Goal: Communication & Community: Answer question/provide support

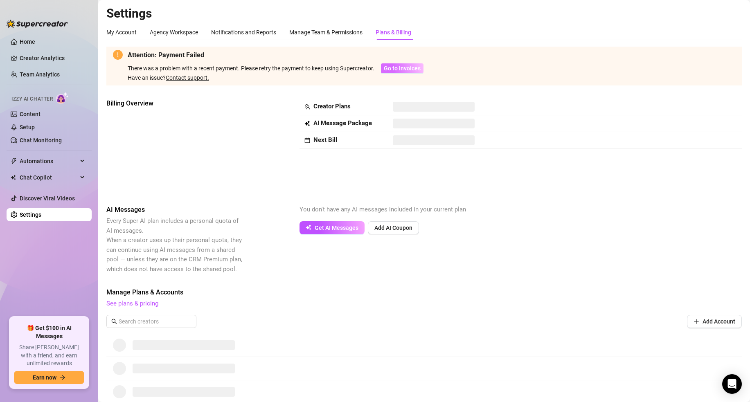
click at [399, 69] on span "Go to Invoices" at bounding box center [402, 68] width 37 height 7
click at [396, 69] on span "Go to Invoices" at bounding box center [402, 68] width 37 height 7
click at [43, 202] on link "Discover Viral Videos" at bounding box center [47, 198] width 55 height 7
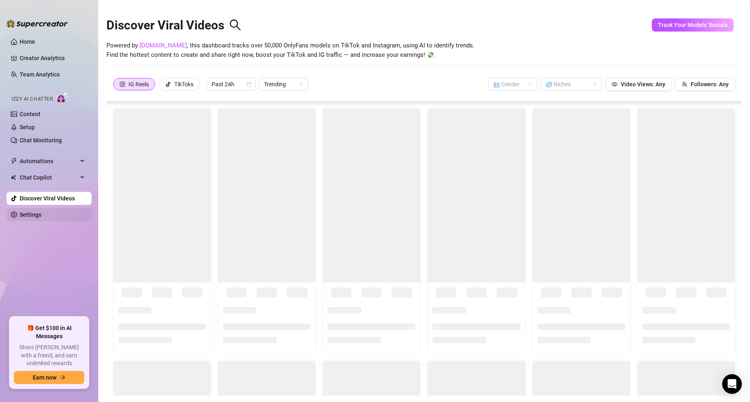
click at [41, 214] on link "Settings" at bounding box center [31, 215] width 22 height 7
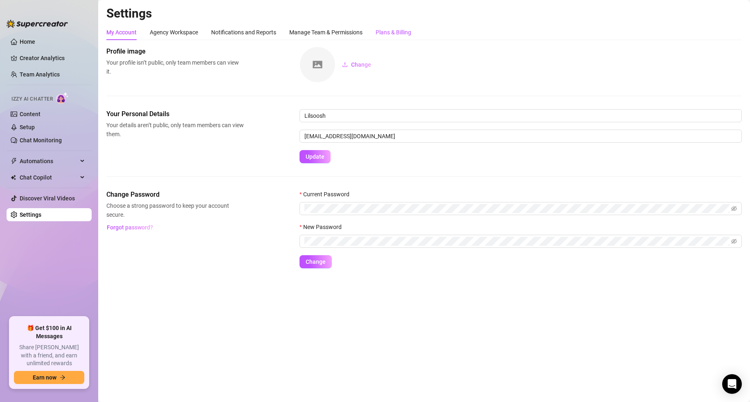
click at [394, 32] on div "Plans & Billing" at bounding box center [394, 32] width 36 height 9
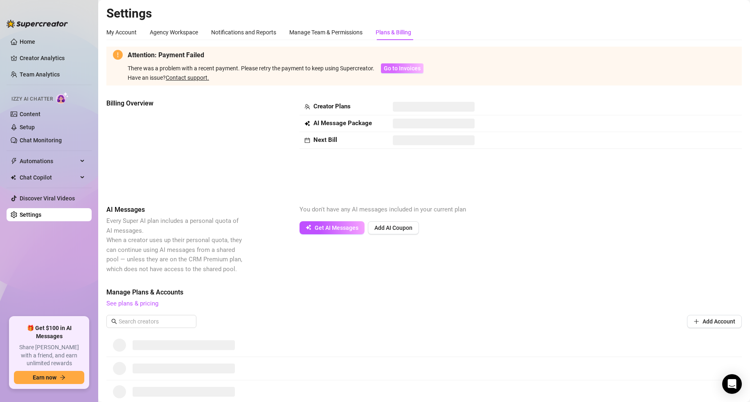
click at [394, 67] on span "Go to Invoices" at bounding box center [402, 68] width 37 height 7
click at [140, 304] on link "See plans & pricing" at bounding box center [132, 303] width 52 height 7
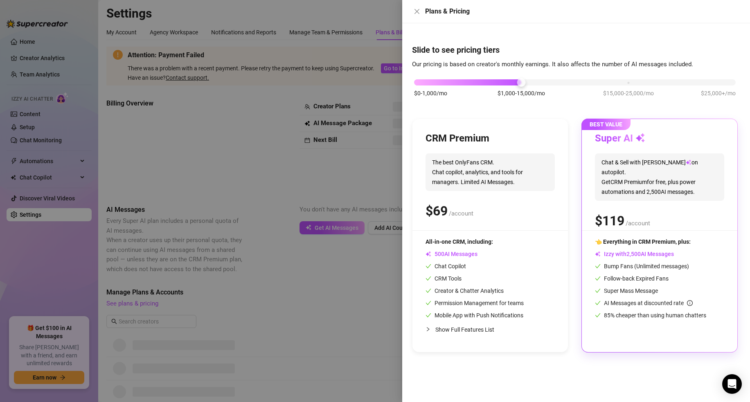
click at [631, 169] on span "Chat & Sell with Izzy on autopilot. Get CRM Premium for free, plus power automa…" at bounding box center [659, 176] width 129 height 47
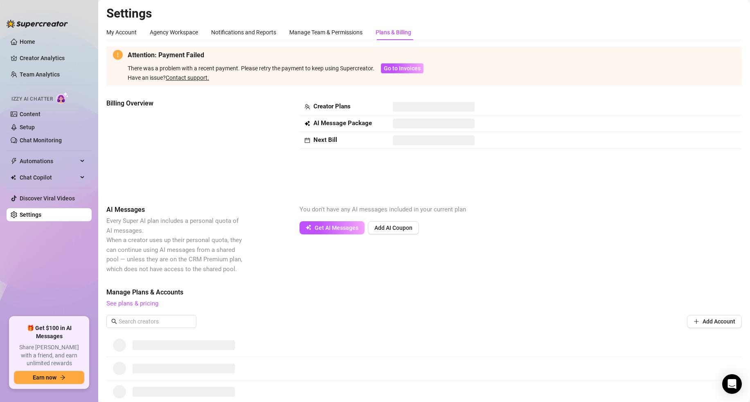
click at [191, 77] on link "Contact support." at bounding box center [187, 77] width 43 height 7
click at [409, 67] on span "Go to Invoices" at bounding box center [402, 68] width 37 height 7
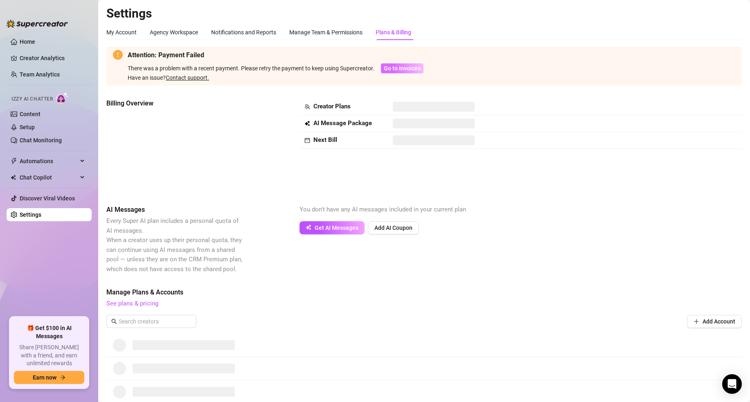
click at [409, 67] on span "Go to Invoices" at bounding box center [402, 68] width 37 height 7
click at [729, 383] on icon "Open Intercom Messenger" at bounding box center [731, 384] width 9 height 11
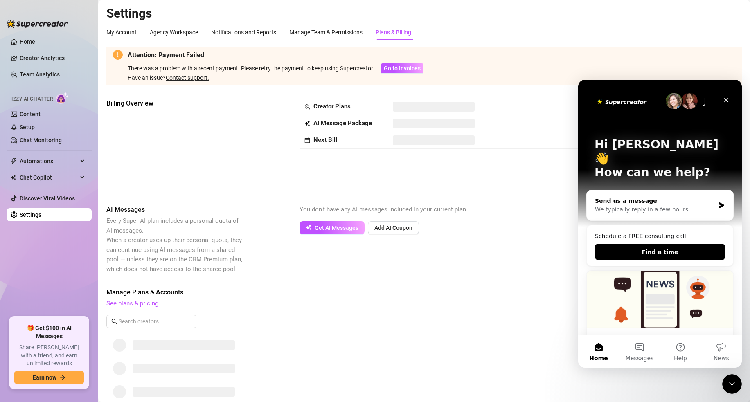
click at [652, 205] on div "We typically reply in a few hours" at bounding box center [655, 209] width 120 height 9
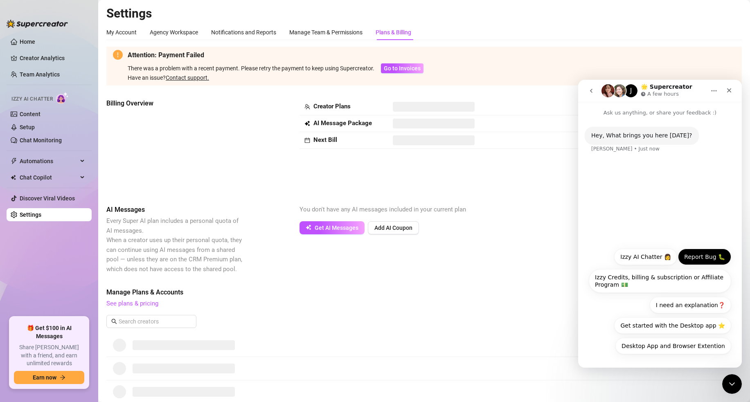
click at [702, 254] on button "Report Bug 🐛" at bounding box center [704, 257] width 53 height 16
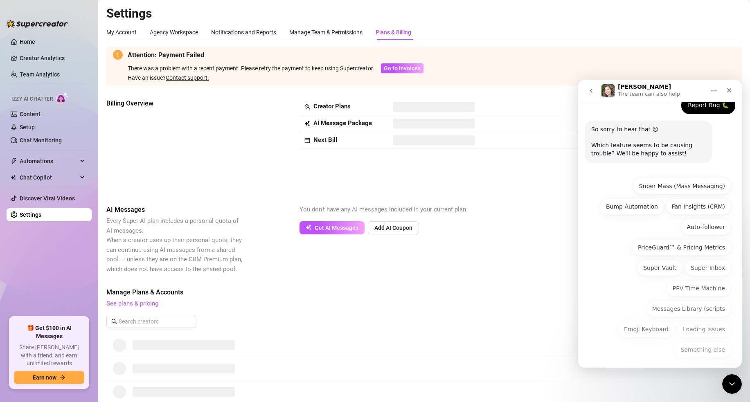
scroll to position [58, 0]
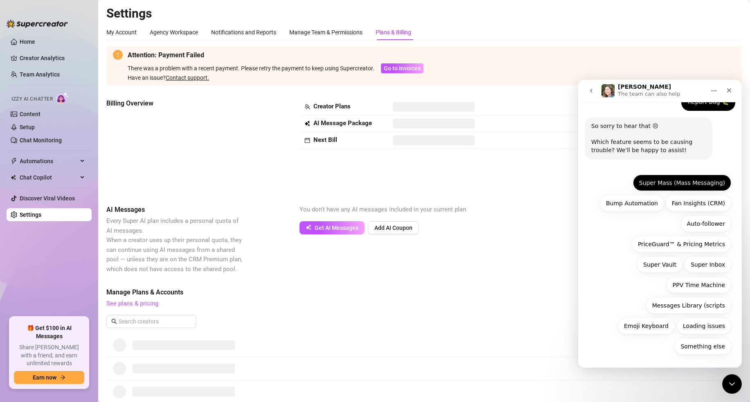
click at [692, 185] on button "Super Mass (Mass Messaging)" at bounding box center [682, 183] width 98 height 16
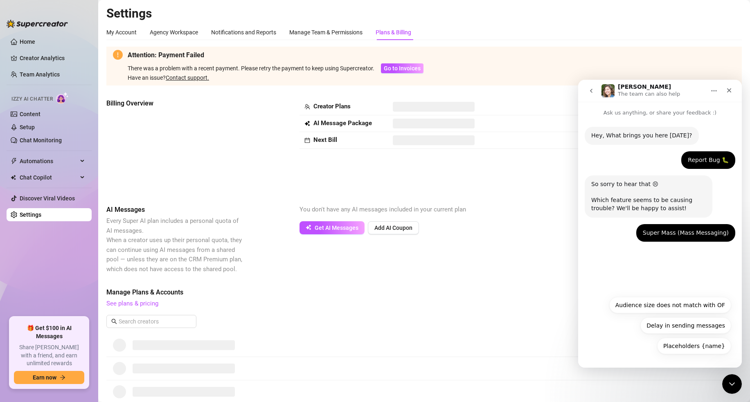
click at [666, 202] on div "So sorry to hear that 😣 Which feature seems to be causing trouble? We'll be hap…" at bounding box center [648, 196] width 115 height 32
click at [592, 91] on icon "go back" at bounding box center [591, 91] width 7 height 7
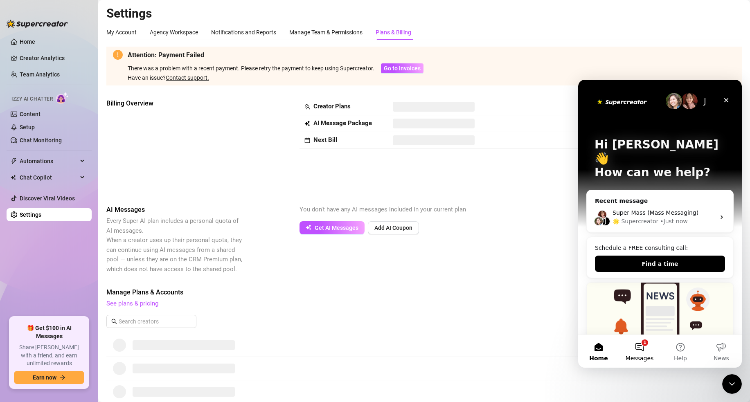
click at [644, 356] on span "Messages" at bounding box center [640, 359] width 28 height 6
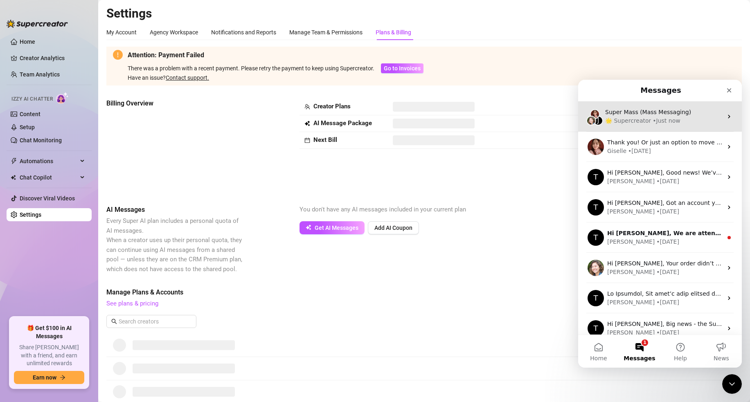
click at [644, 122] on div "🌟 Supercreator" at bounding box center [628, 121] width 46 height 9
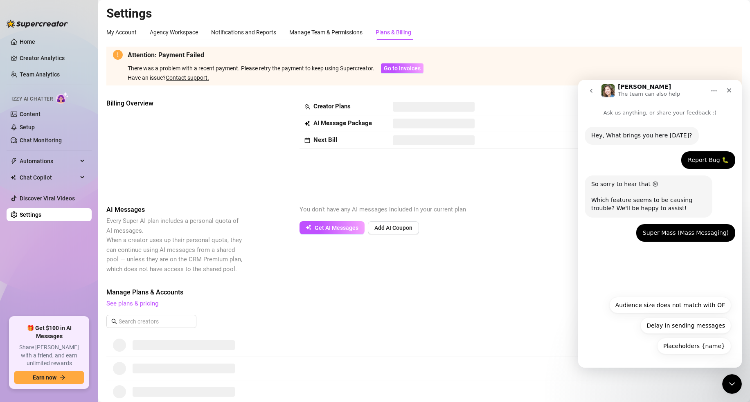
click at [592, 91] on icon "go back" at bounding box center [591, 91] width 7 height 7
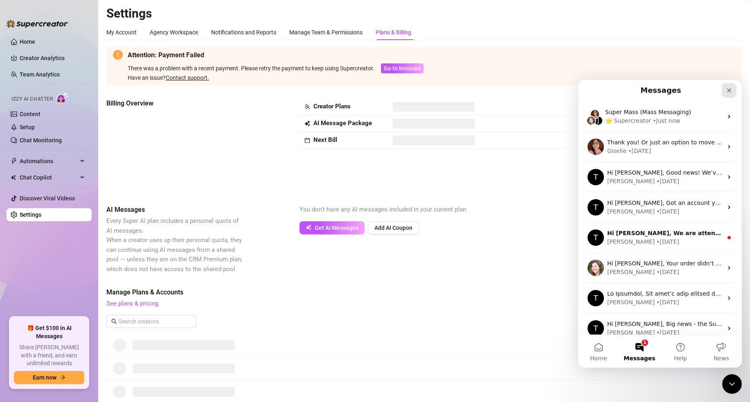
click at [725, 90] on div "Close" at bounding box center [729, 90] width 15 height 15
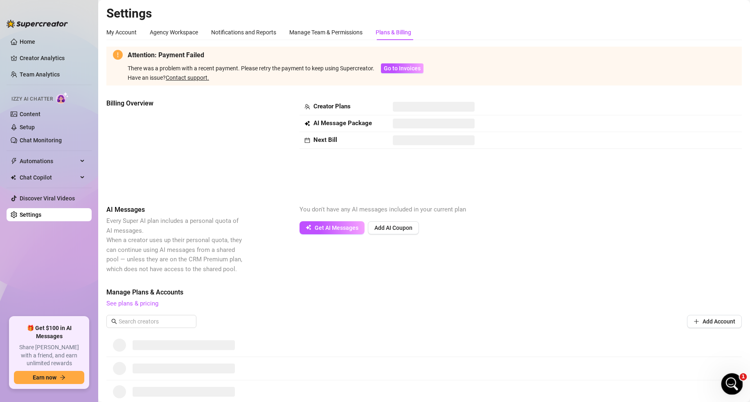
click at [735, 382] on icon "Open Intercom Messenger" at bounding box center [731, 383] width 14 height 14
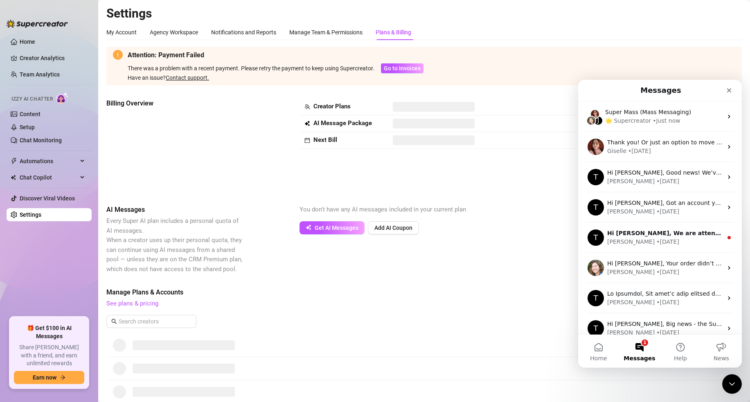
click at [625, 351] on button "1 Messages" at bounding box center [639, 351] width 41 height 33
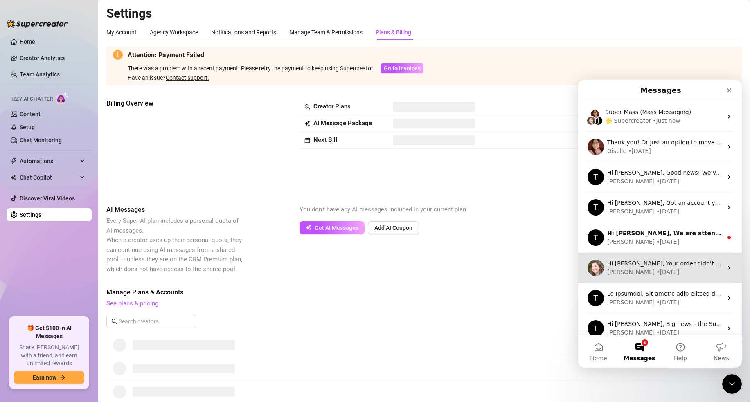
click at [647, 277] on div "Hi Lilsoosh, Your order didn’t go through :slightly_frowning_face: Unfortunatel…" at bounding box center [660, 268] width 164 height 30
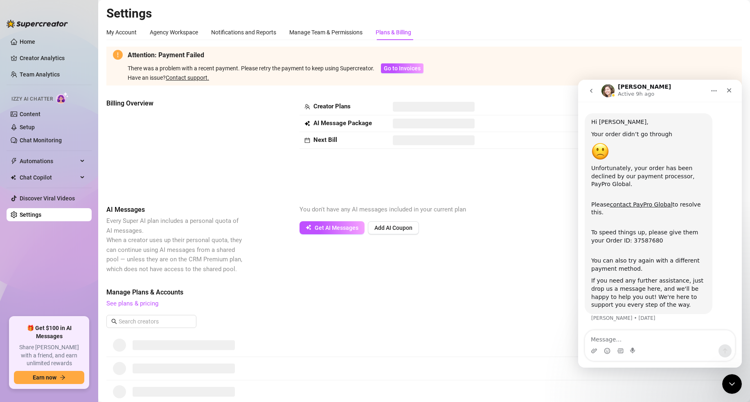
scroll to position [14, 0]
click at [627, 340] on textarea "Message…" at bounding box center [660, 338] width 150 height 14
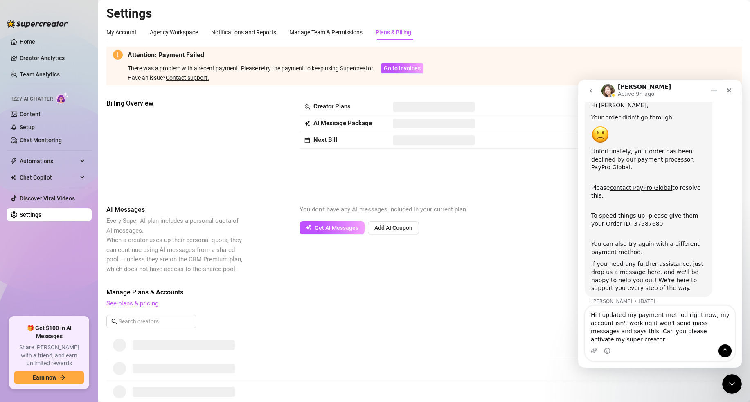
scroll to position [38, 0]
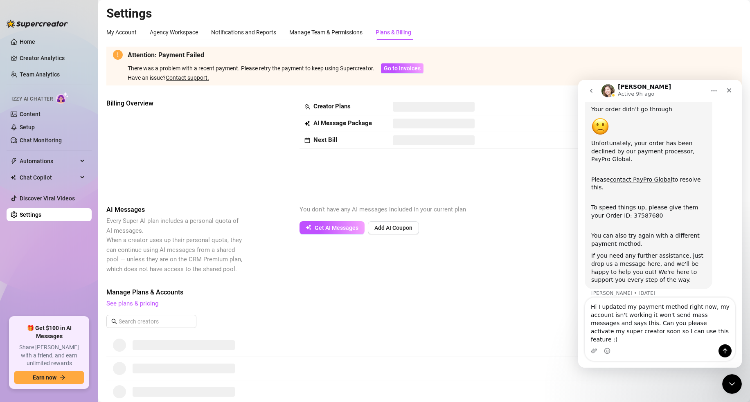
type textarea "Hi I updated my payment method right now, my account isn't working it won't sen…"
click at [591, 347] on div "Intercom messenger" at bounding box center [594, 350] width 7 height 13
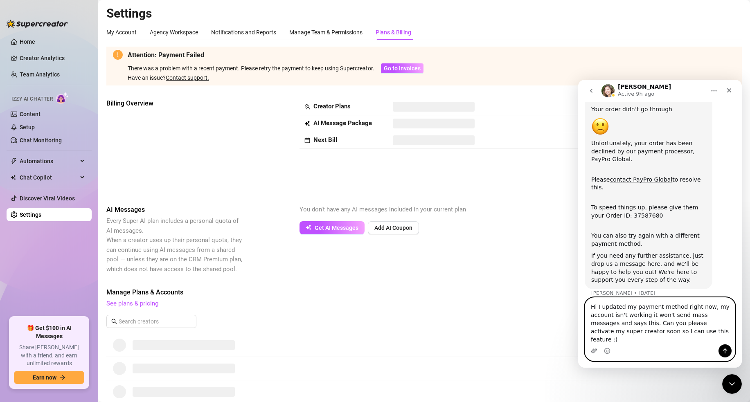
click at [594, 353] on icon "Upload attachment" at bounding box center [594, 351] width 7 height 7
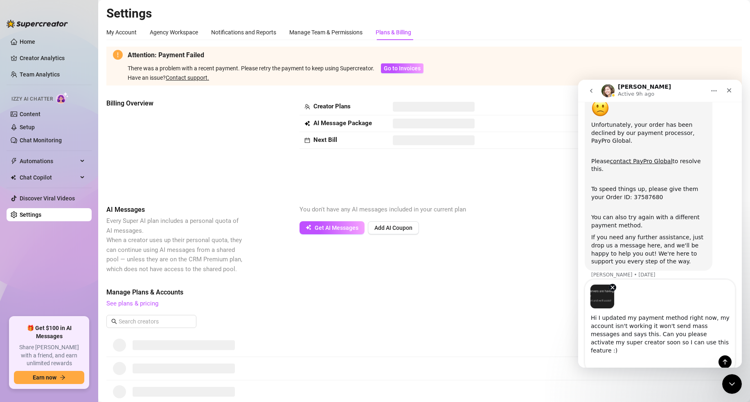
scroll to position [65, 0]
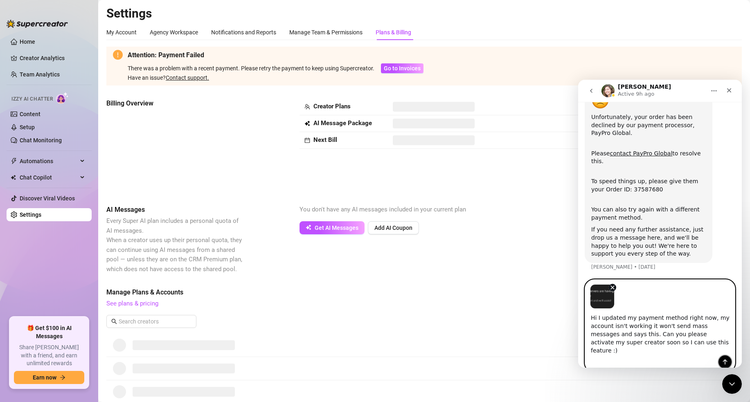
click at [725, 360] on icon "Send a message…" at bounding box center [725, 362] width 5 height 5
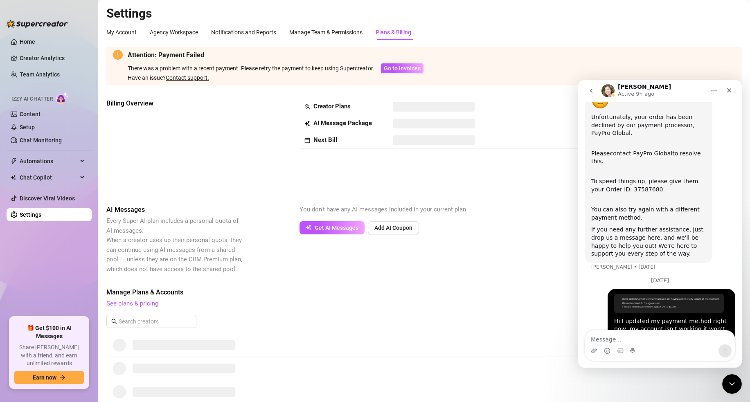
scroll to position [106, 0]
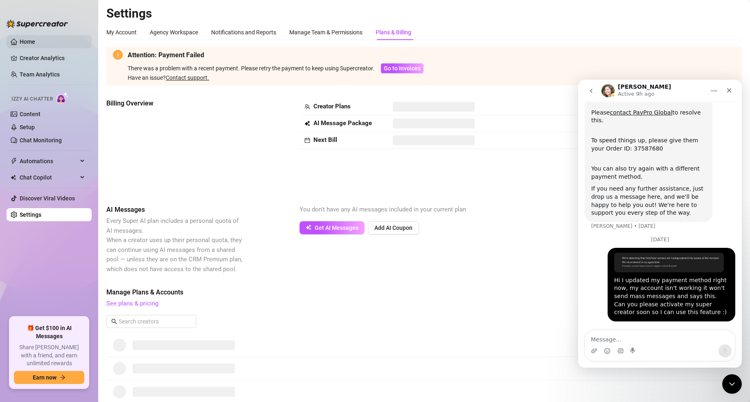
click at [35, 38] on link "Home" at bounding box center [28, 41] width 16 height 7
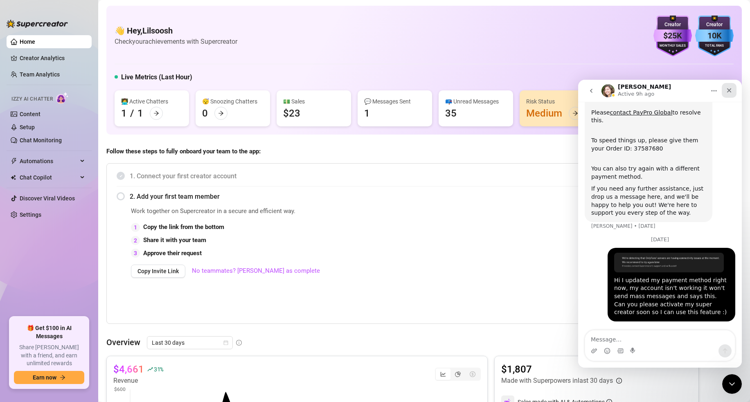
click at [730, 91] on icon "Close" at bounding box center [729, 90] width 7 height 7
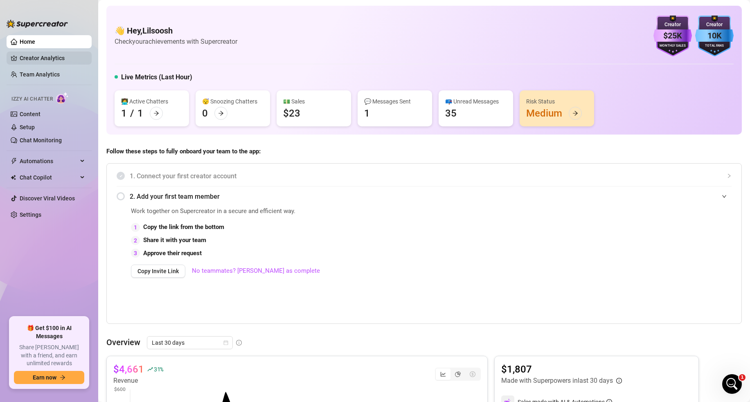
click at [69, 62] on link "Creator Analytics" at bounding box center [52, 58] width 65 height 13
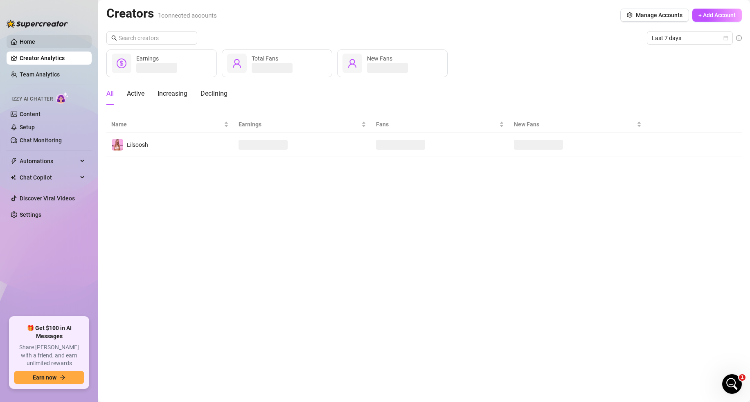
click at [35, 45] on link "Home" at bounding box center [28, 41] width 16 height 7
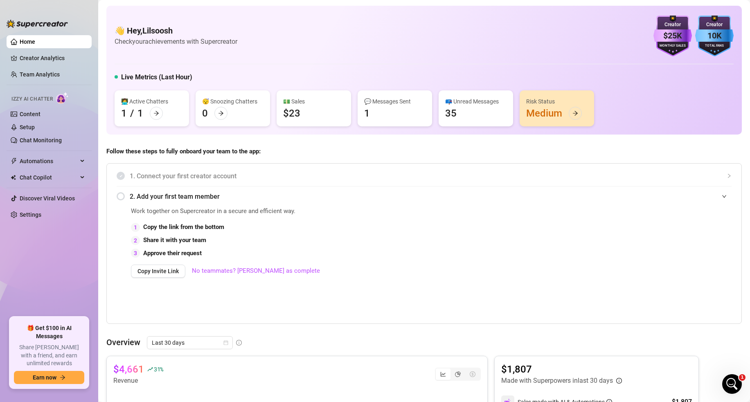
click at [35, 45] on link "Home" at bounding box center [28, 41] width 16 height 7
click at [38, 217] on link "Settings" at bounding box center [31, 215] width 22 height 7
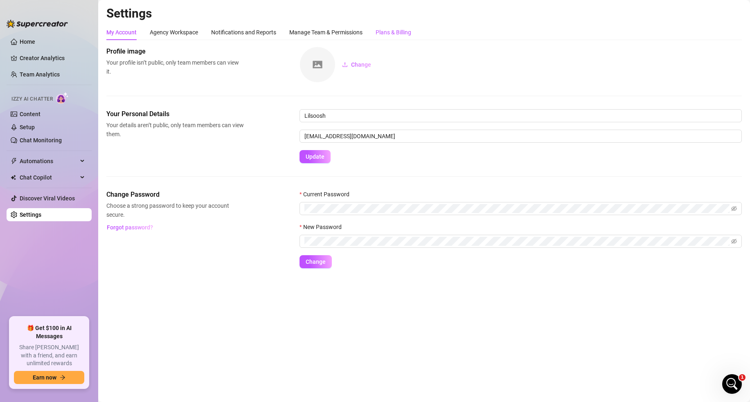
click at [403, 35] on div "Plans & Billing" at bounding box center [394, 32] width 36 height 9
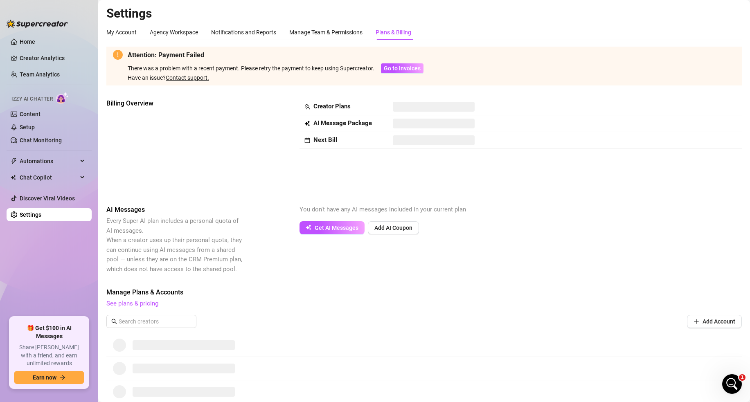
click at [400, 30] on div "Plans & Billing" at bounding box center [394, 32] width 36 height 9
click at [322, 29] on div "Manage Team & Permissions" at bounding box center [325, 32] width 73 height 9
click at [326, 31] on div "Manage Team & Permissions" at bounding box center [325, 32] width 73 height 9
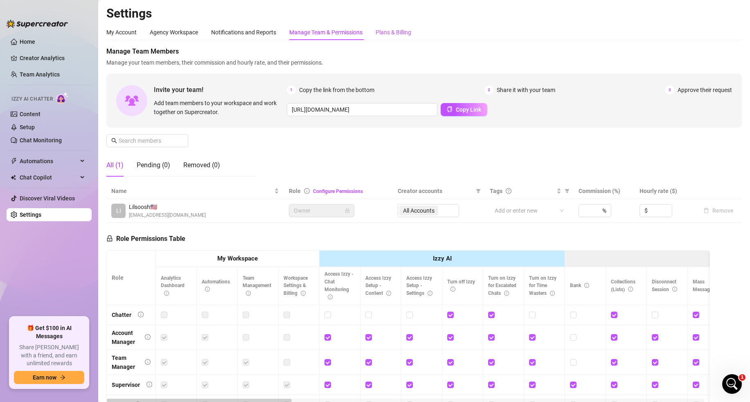
click at [381, 32] on div "Plans & Billing" at bounding box center [394, 32] width 36 height 9
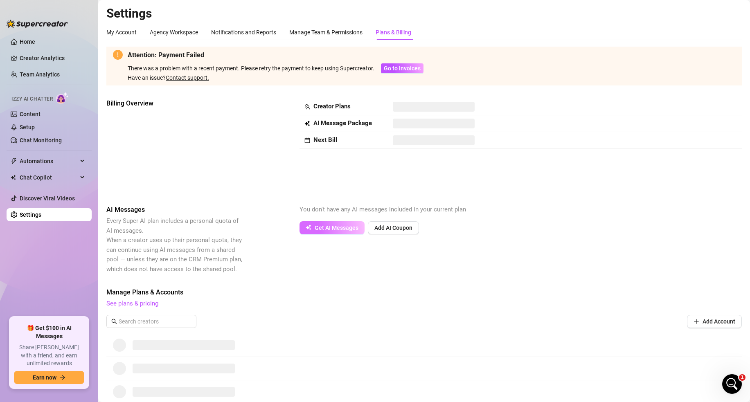
click at [347, 225] on span "Get AI Messages" at bounding box center [337, 228] width 44 height 7
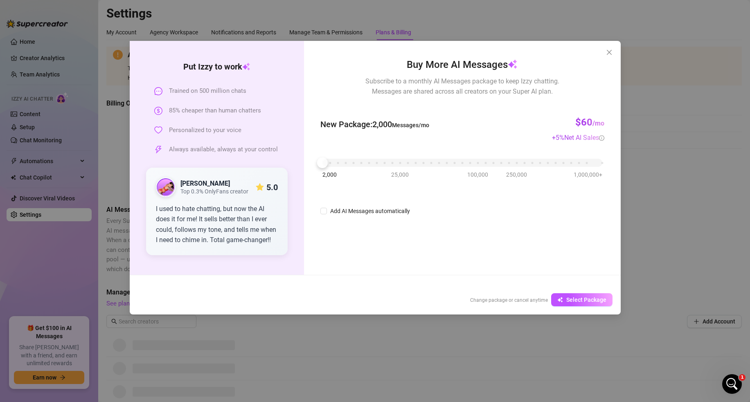
click at [660, 183] on div "Put Izzy to work Trained on 500 million chats 85% cheaper than human chatters P…" at bounding box center [375, 201] width 750 height 402
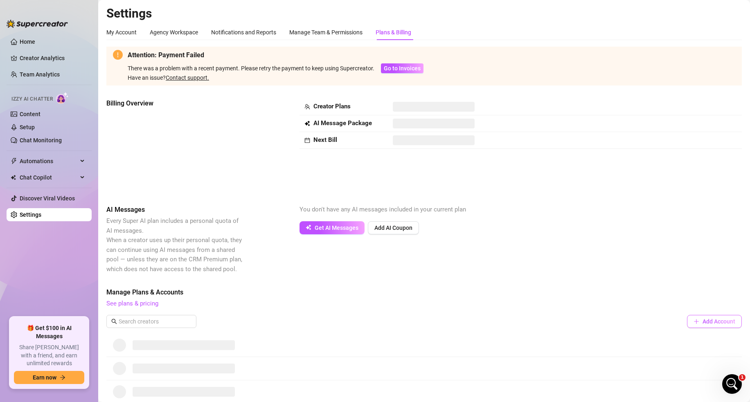
click at [704, 320] on span "Add Account" at bounding box center [718, 321] width 33 height 7
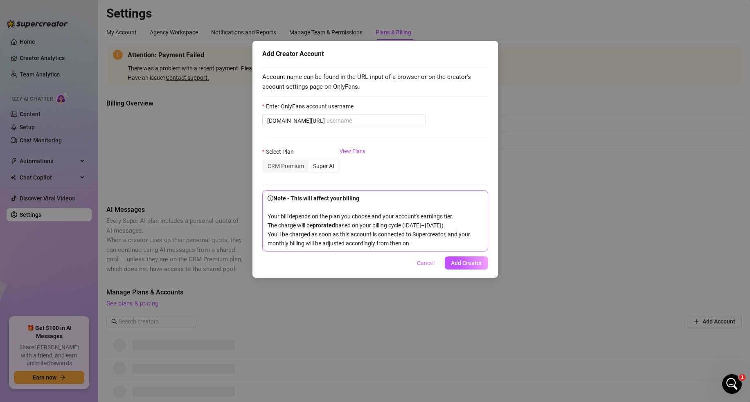
click at [428, 266] on span "Cancel" at bounding box center [426, 263] width 18 height 7
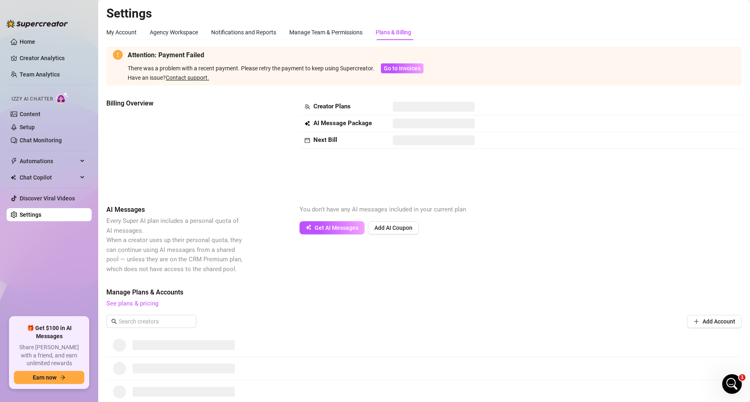
click at [348, 129] on td "AI Message Package" at bounding box center [343, 123] width 88 height 17
click at [433, 97] on div "Attention: Payment Failed There was a problem with a recent payment. Please ret…" at bounding box center [423, 259] width 635 height 425
click at [406, 71] on span "Go to Invoices" at bounding box center [402, 68] width 37 height 7
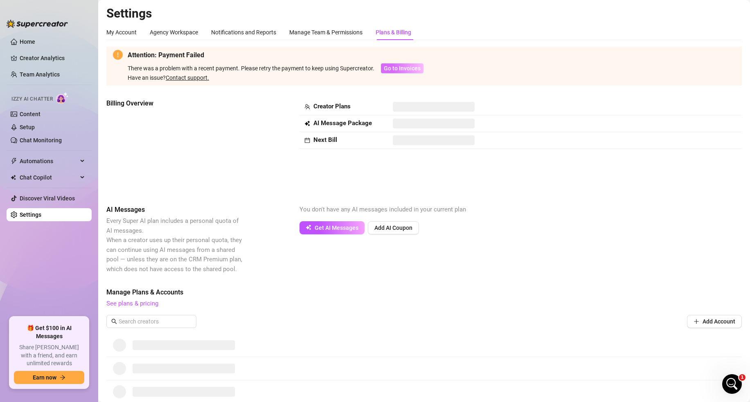
click at [406, 71] on span "Go to Invoices" at bounding box center [402, 68] width 37 height 7
click at [35, 124] on link "Setup" at bounding box center [27, 127] width 15 height 7
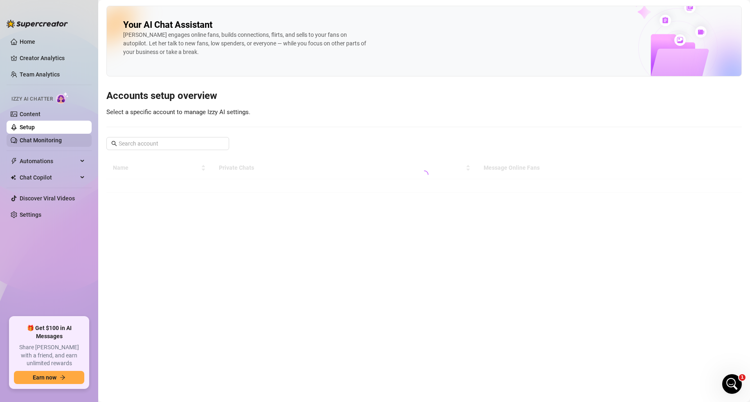
click at [48, 139] on link "Chat Monitoring" at bounding box center [41, 140] width 42 height 7
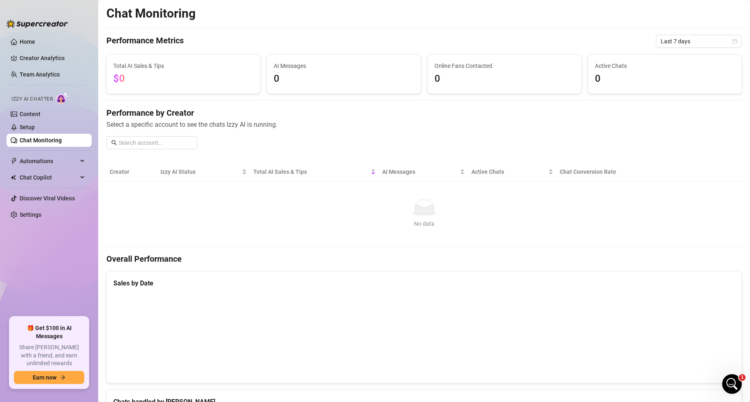
scroll to position [106, 0]
click at [35, 40] on link "Home" at bounding box center [28, 41] width 16 height 7
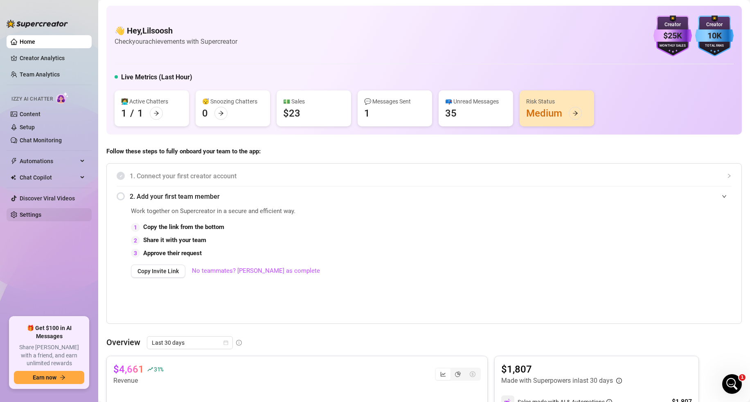
click at [41, 213] on link "Settings" at bounding box center [31, 215] width 22 height 7
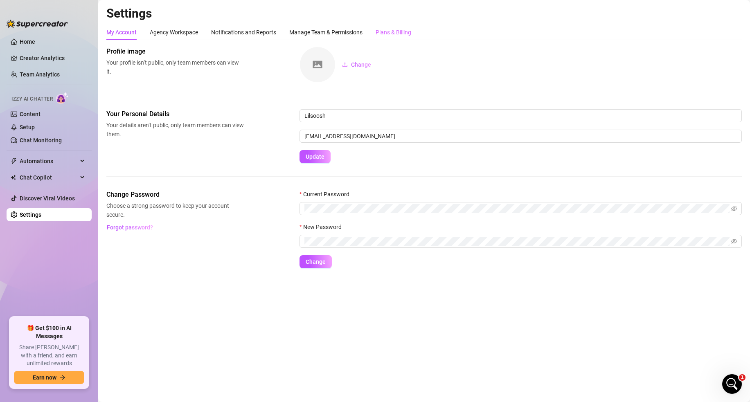
click at [407, 27] on div "Plans & Billing" at bounding box center [394, 33] width 36 height 16
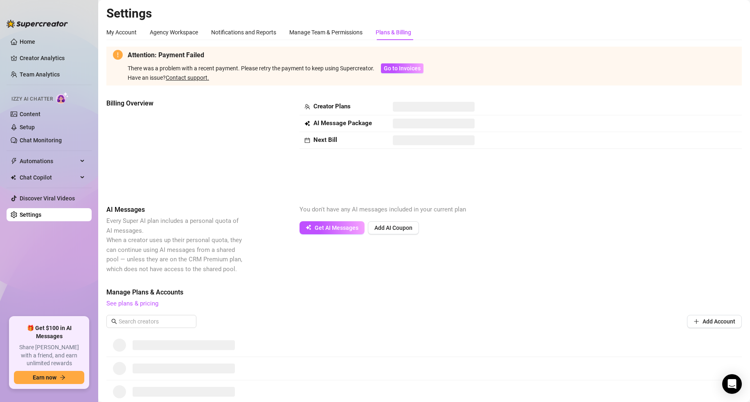
click at [146, 299] on span "See plans & pricing" at bounding box center [423, 304] width 635 height 10
click at [148, 303] on link "See plans & pricing" at bounding box center [132, 303] width 52 height 7
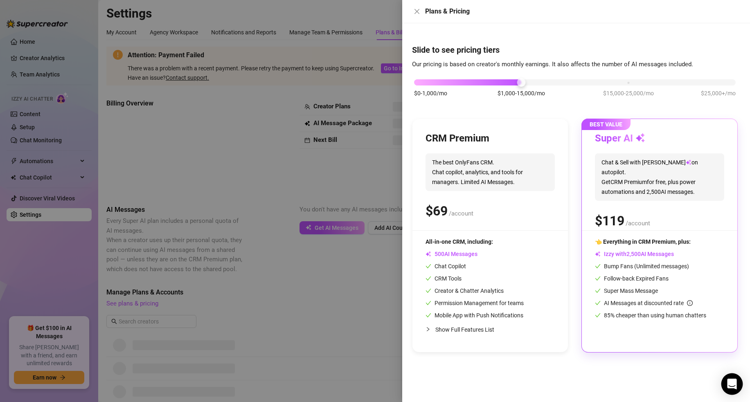
click at [736, 382] on icon "Open Intercom Messenger" at bounding box center [731, 384] width 9 height 11
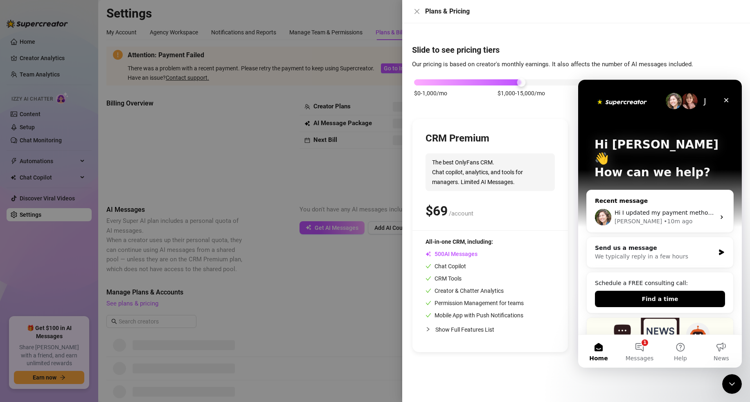
click at [692, 217] on div "Ella • 10m ago" at bounding box center [665, 221] width 101 height 9
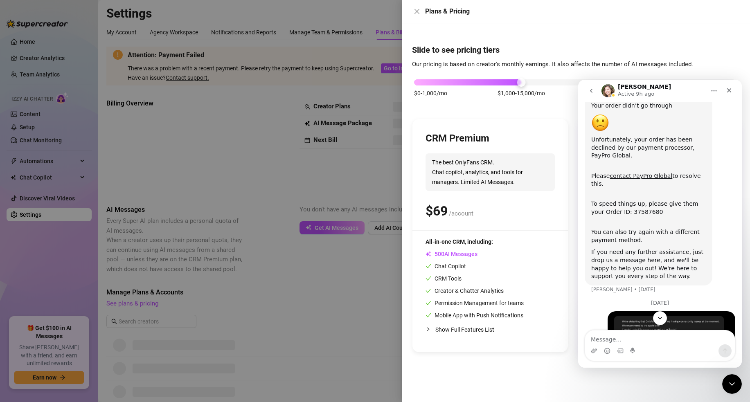
scroll to position [42, 0]
click at [728, 90] on icon "Close" at bounding box center [729, 90] width 7 height 7
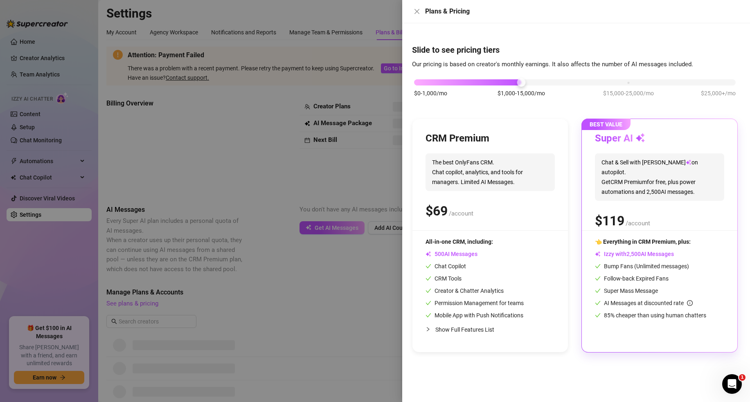
scroll to position [106, 0]
